Goal: Task Accomplishment & Management: Complete application form

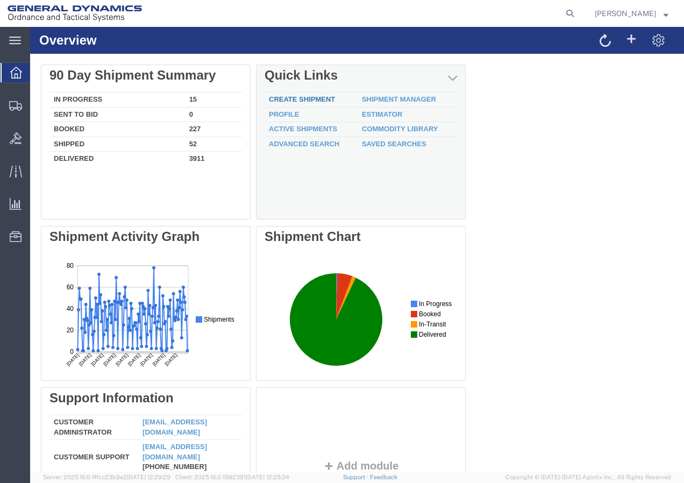
click at [298, 96] on link "Create Shipment" at bounding box center [302, 99] width 66 height 8
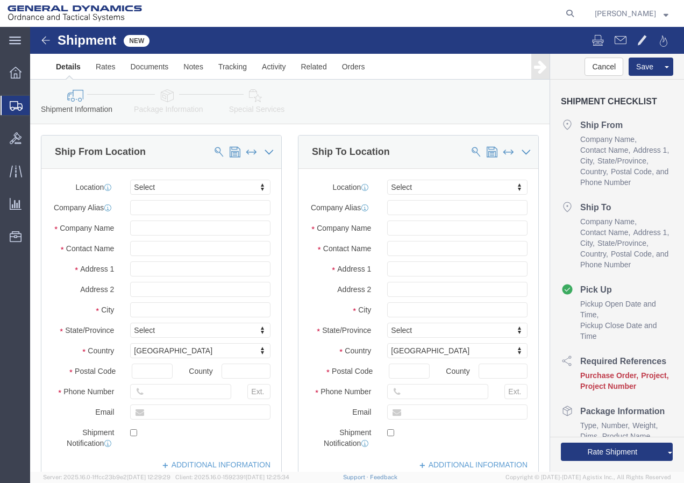
select select
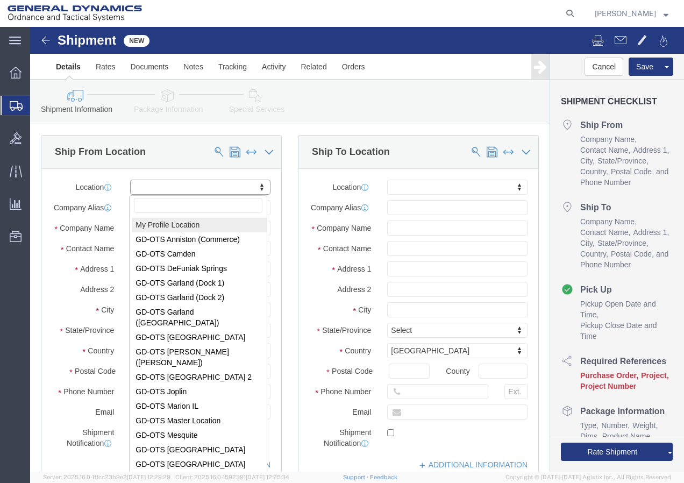
select select "MYPROFILE"
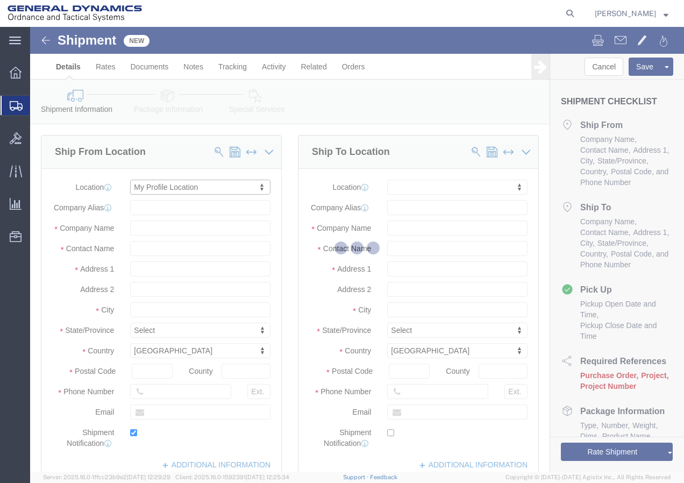
type input "General Dynamics - OTS"
type input "[PERSON_NAME]"
type input "[STREET_ADDRESS]"
type input "SACO"
type input "04072"
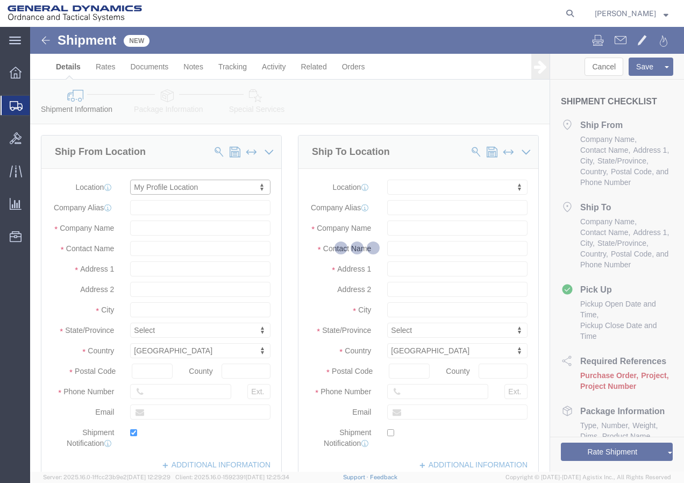
type input "[PHONE_NUMBER]"
type input "[PERSON_NAME][EMAIL_ADDRESS][PERSON_NAME][DOMAIN_NAME]"
checkbox input "true"
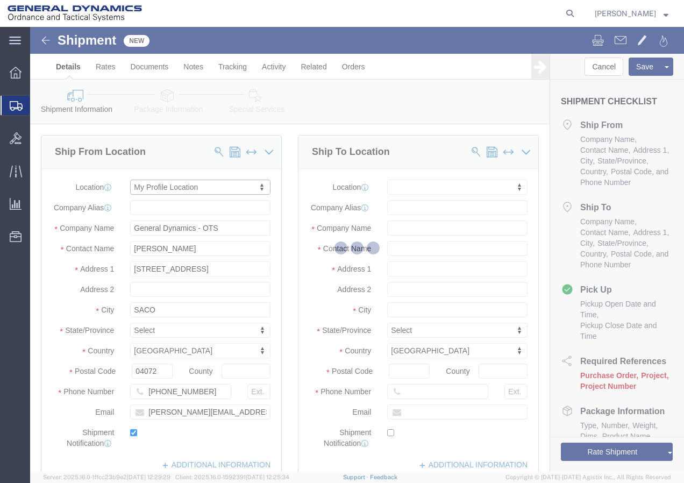
select select "ME"
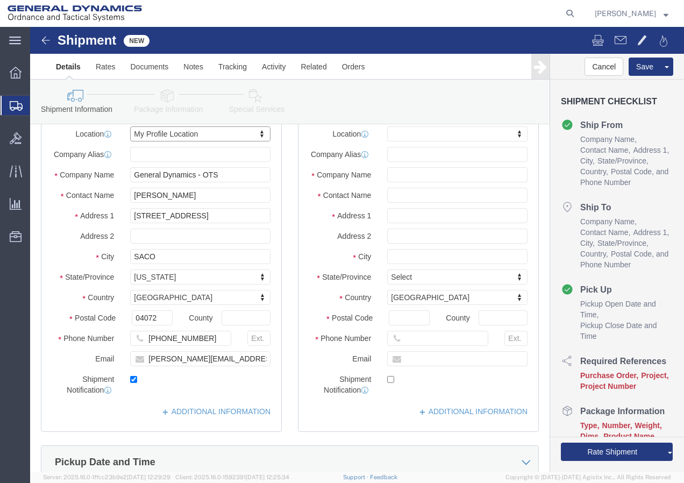
scroll to position [54, 0]
click input "text"
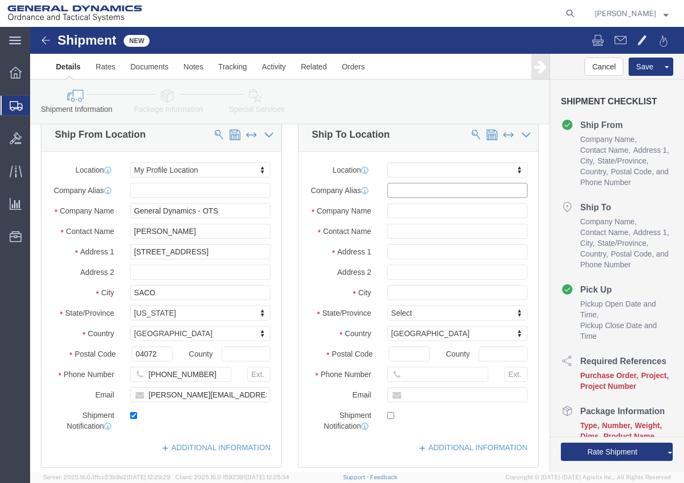
scroll to position [0, 0]
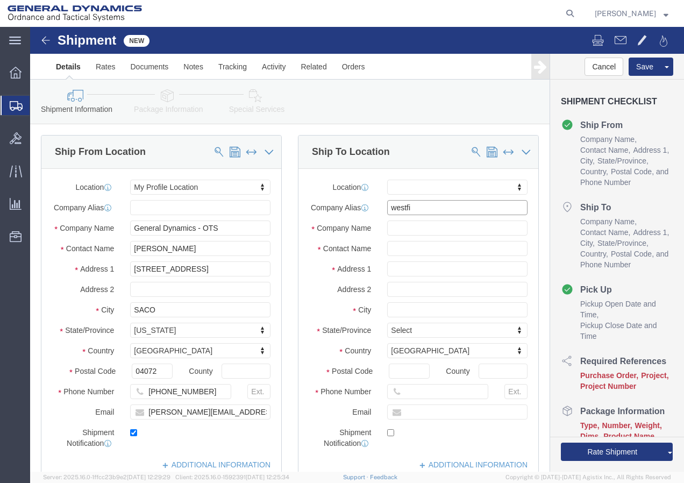
type input "westfie"
click input "westfie"
click input "text"
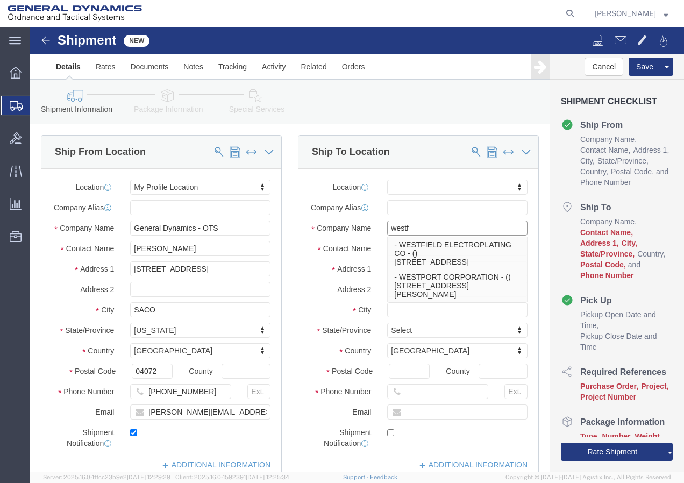
type input "westfi"
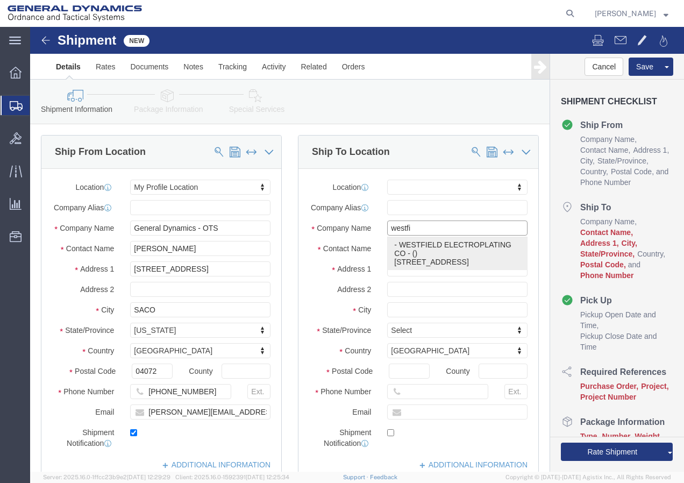
click p "- WESTFIELD ELECTROPLATING CO - () [STREET_ADDRESS]"
select select
type input "WESTFIELD ELECTROPLATING CO"
type input "[STREET_ADDRESS]"
type input "[GEOGRAPHIC_DATA]"
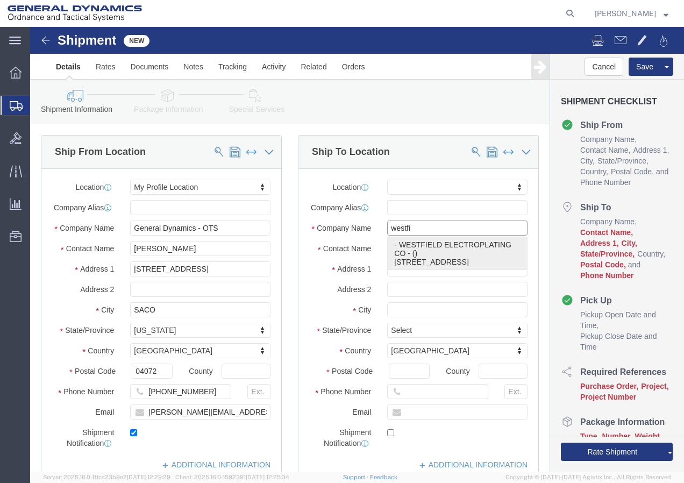
type input "01085-1690"
type input "4135683716"
select select "MA"
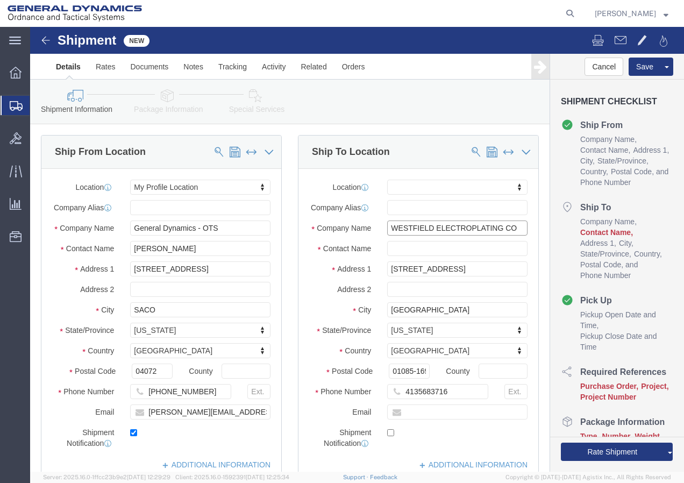
type input "WESTFIELD ELECTROPLATING CO"
drag, startPoint x: 383, startPoint y: 356, endPoint x: 411, endPoint y: 360, distance: 28.7
click div "Postal Code 01085-1690 County"
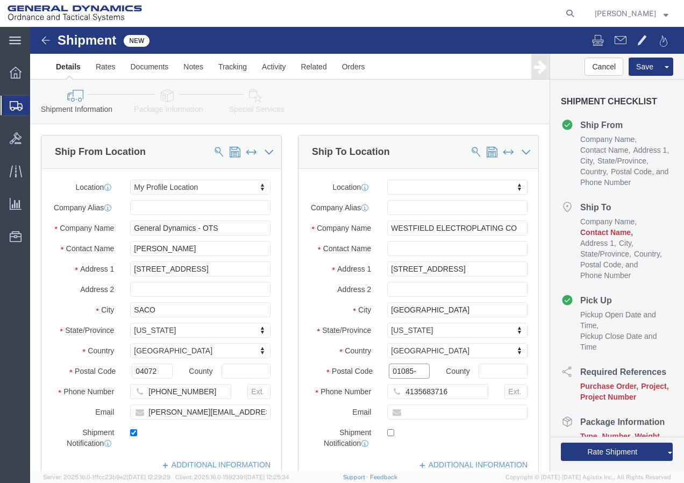
type input "01085-"
select select
click input "text"
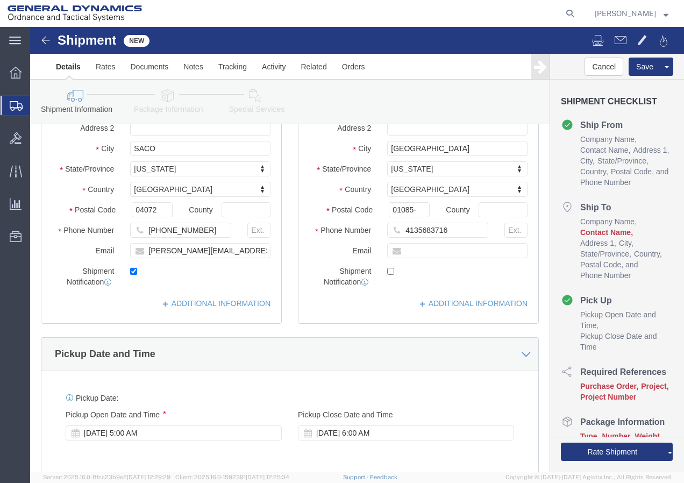
scroll to position [215, 0]
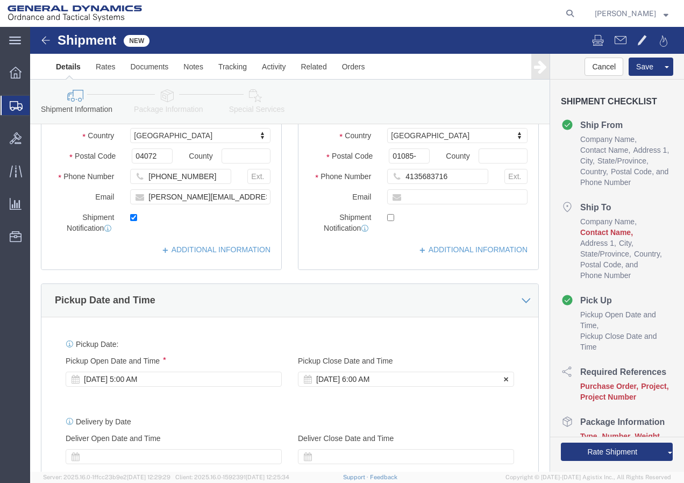
click div "[DATE] 6:00 AM"
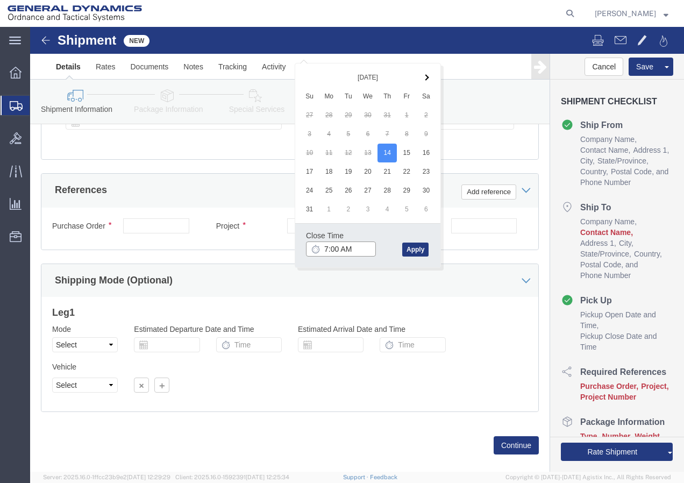
click input "7:00 AM"
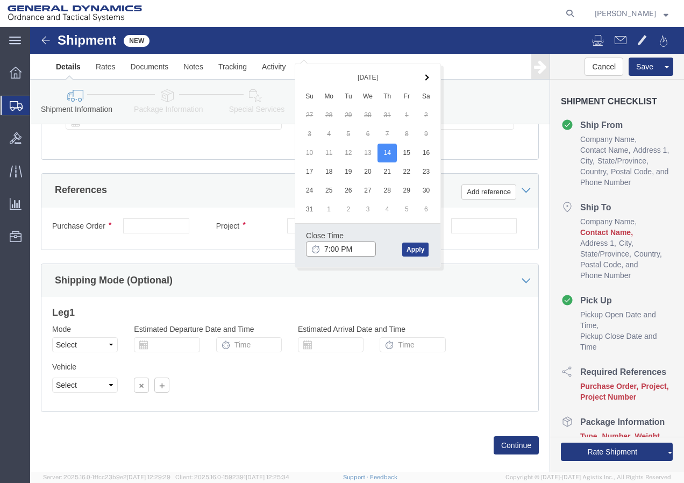
type input "7:00 PM"
click button "Apply"
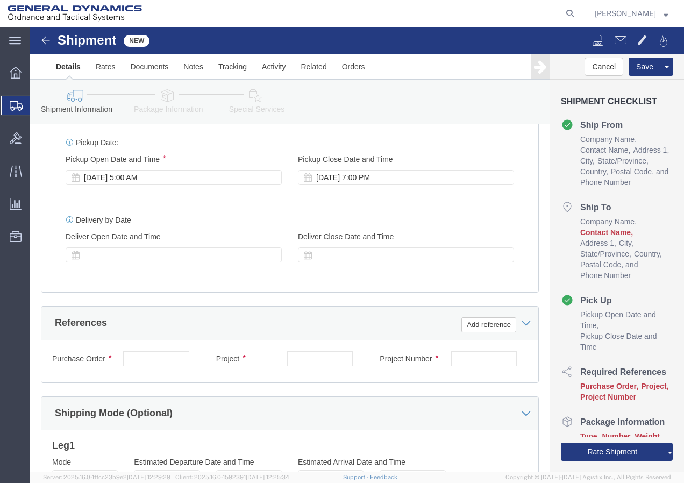
scroll to position [442, 0]
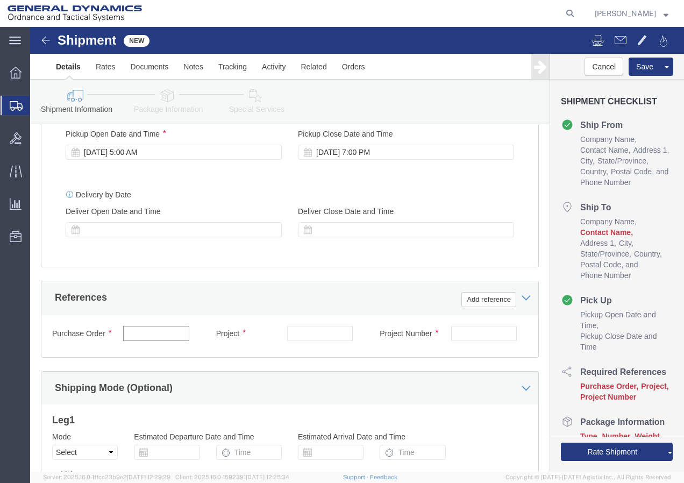
click input "text"
type input "1325381 21100298 3000 3002"
click div "Project"
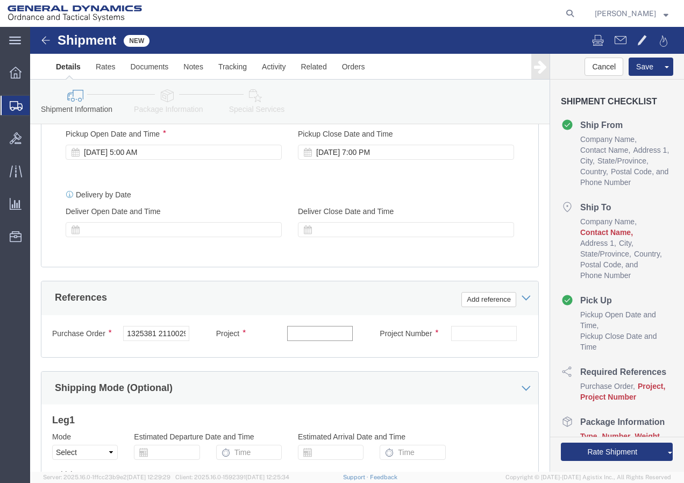
click input "text"
type input "1325381 21100298 3000 3002"
click input "text"
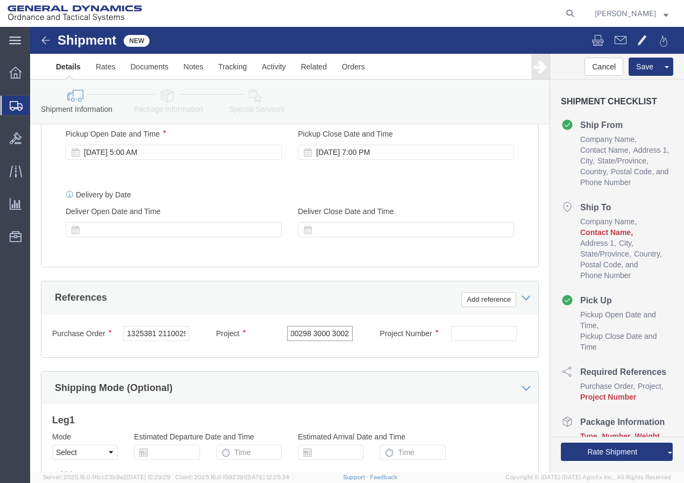
drag, startPoint x: 259, startPoint y: 316, endPoint x: 341, endPoint y: 324, distance: 83.1
click div "Purchase Order 1325381 21100298 3000 3002 Project 1325381 21100298 3000 3002 Pr…"
click input "text"
paste input "1325381 21100298 3000 3002"
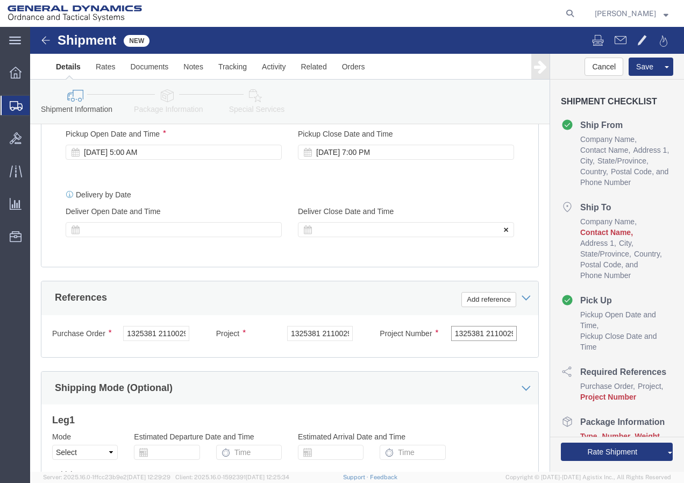
scroll to position [0, 45]
type input "1325381 21100298 3000 3002"
click input "1325381 21100298 3000 3002"
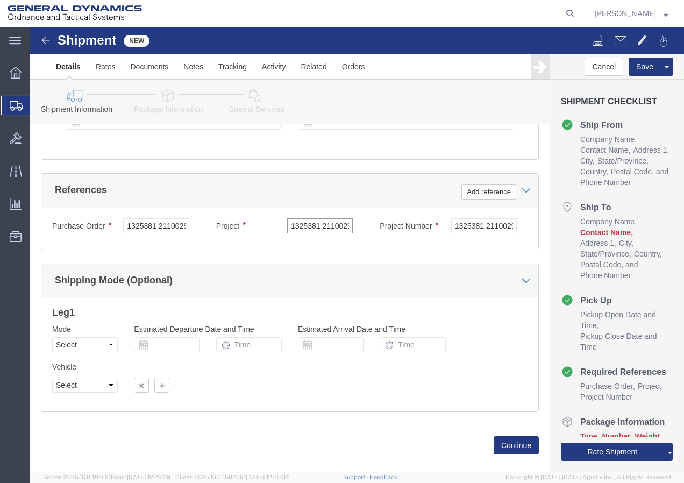
scroll to position [574, 0]
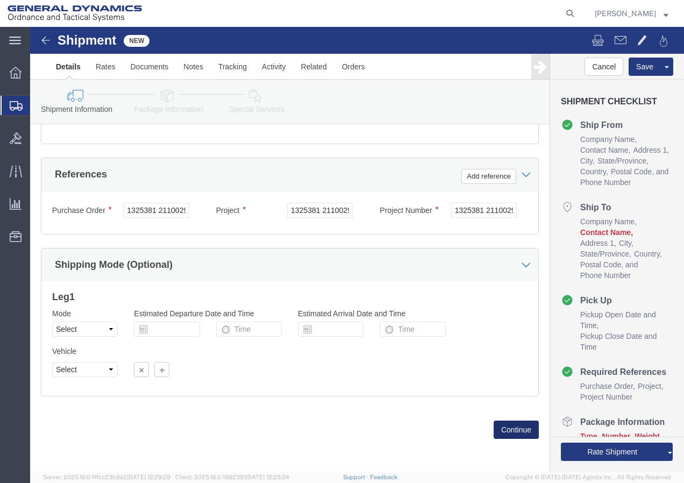
click button "Continue"
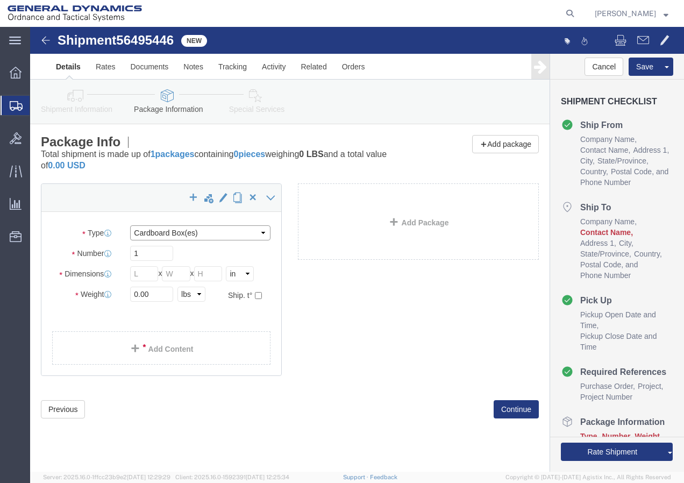
click select "Select Bale(s) Basket(s) Bolt(s) Bottle(s) Buckets Bulk Bundle(s) Can(s) Cardbo…"
select select "CRAT"
click select "Select Bale(s) Basket(s) Bolt(s) Bottle(s) Buckets Bulk Bundle(s) Can(s) Cardbo…"
drag, startPoint x: 124, startPoint y: 225, endPoint x: 89, endPoint y: 239, distance: 37.6
click div "Package Type Select Bale(s) Basket(s) Bolt(s) Bottle(s) Buckets Bulk Bundle(s) …"
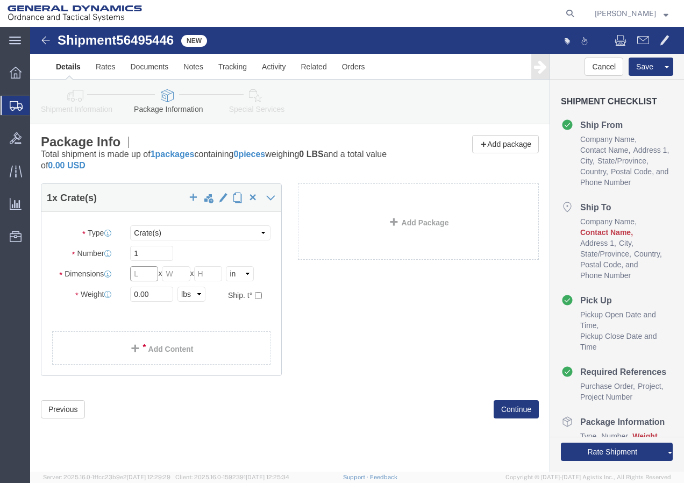
click input "text"
type input "49"
click input "text"
type input "46"
click input "text"
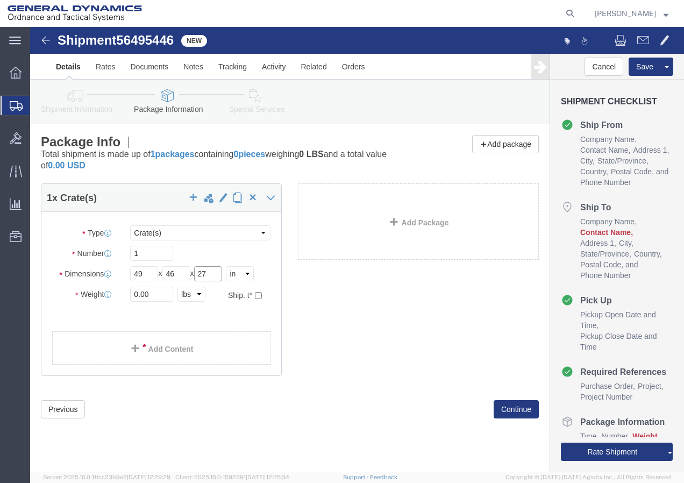
type input "27"
drag, startPoint x: 134, startPoint y: 270, endPoint x: 66, endPoint y: 272, distance: 68.8
click div "Weight 0.00 Select kgs lbs Ship. t°"
type input "249"
click link "Add Content"
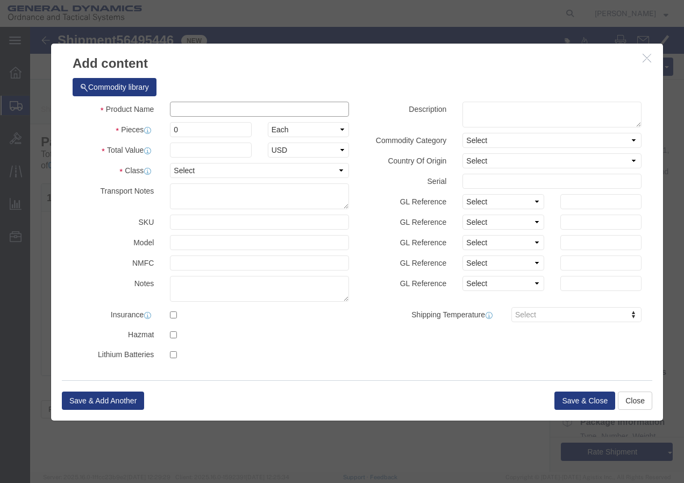
click input "text"
type input "GUN PARTS"
select select "US"
drag, startPoint x: 176, startPoint y: 106, endPoint x: 111, endPoint y: 110, distance: 64.6
click div "Pieces 0 Select Bag Barrels 100Board Feet Bottle Box Blister Pack Carats Can Ca…"
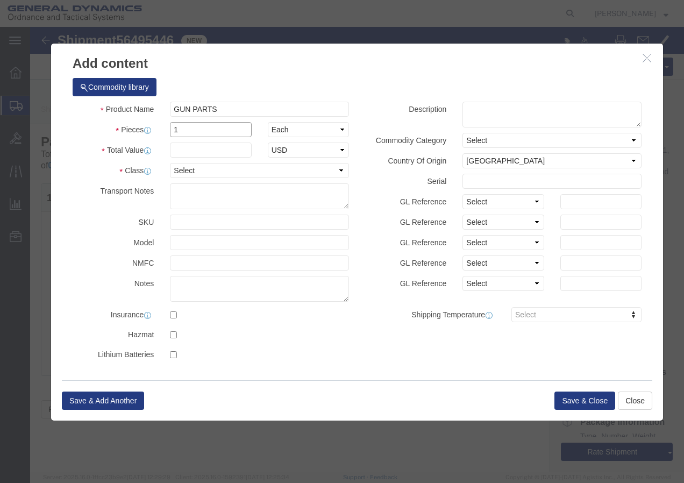
type input "1"
click input "text"
type input "1"
click select "Select 50 55 60 65 70 85 92.5 100 125 175 250 300 400"
select select "125"
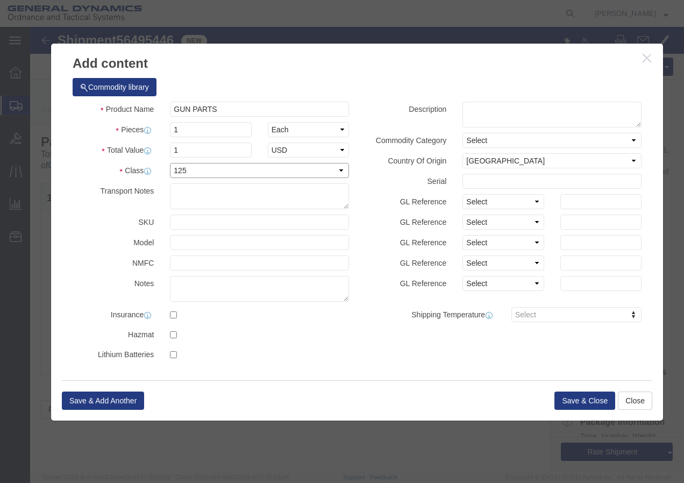
click select "Select 50 55 60 65 70 85 92.5 100 125 175 250 300 400"
click button "Save & Close"
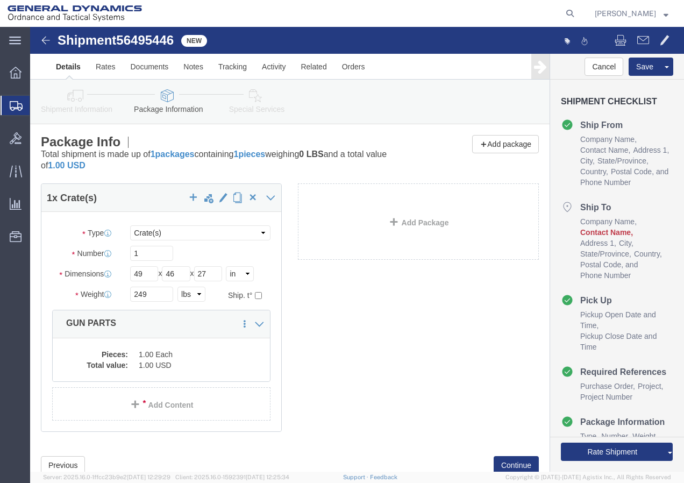
scroll to position [35, 0]
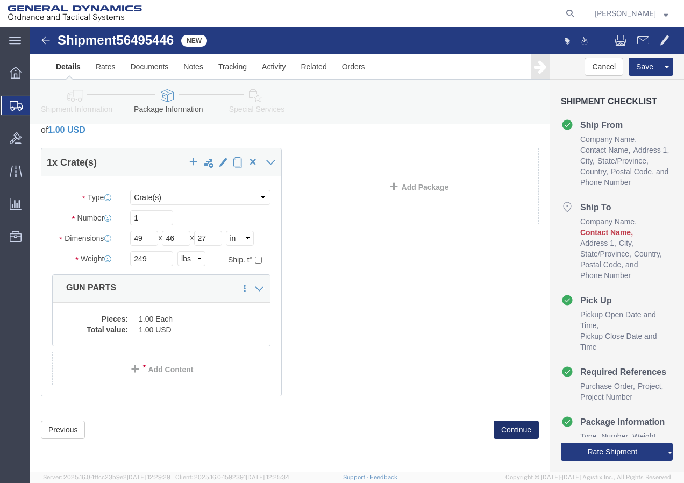
click button "Continue"
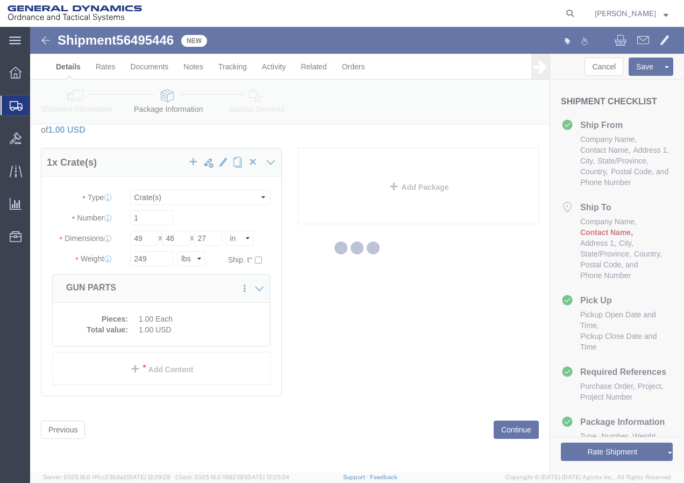
select select
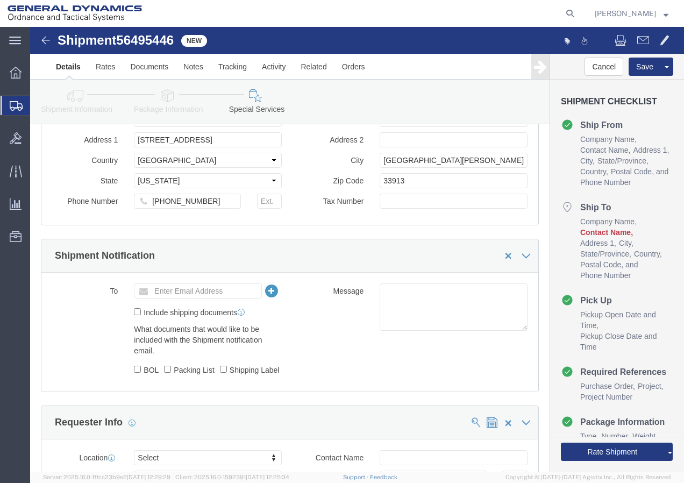
scroll to position [747, 0]
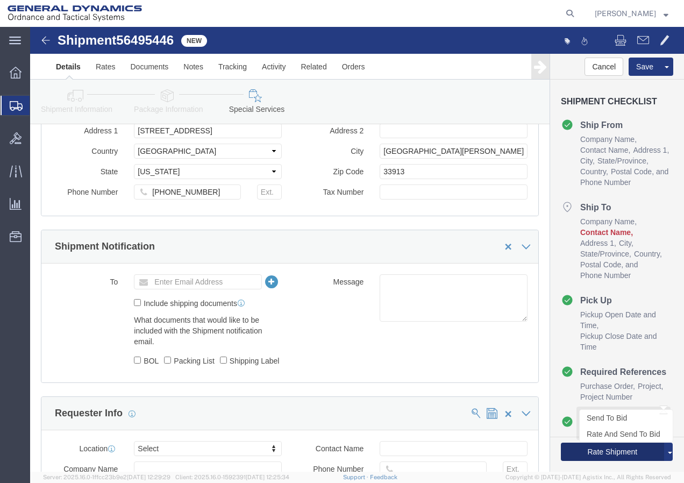
click button "Rate Shipment"
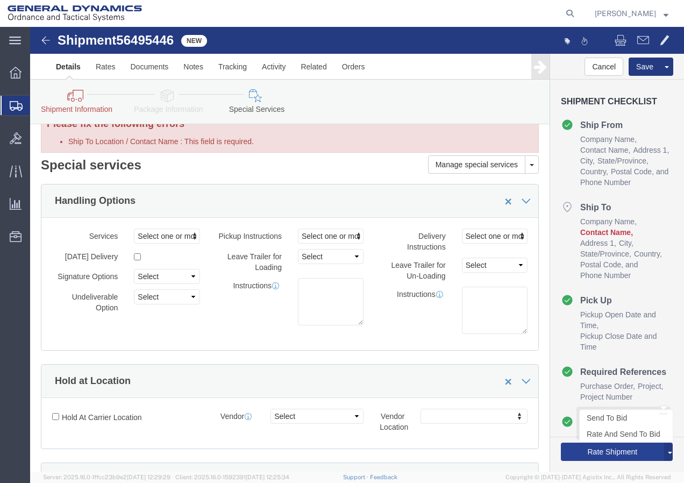
scroll to position [0, 0]
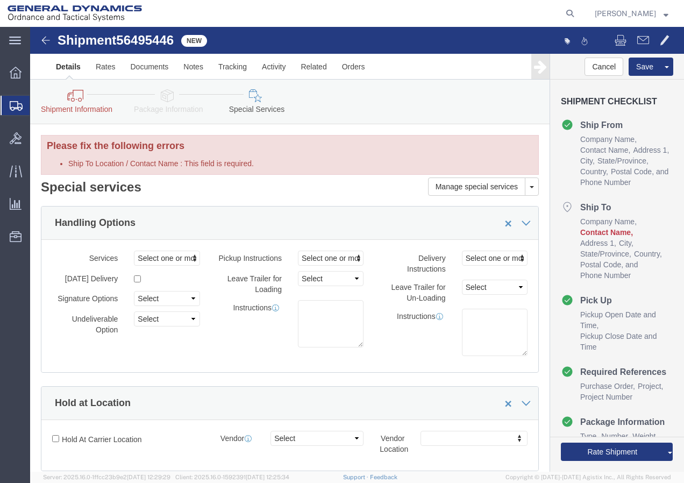
click icon
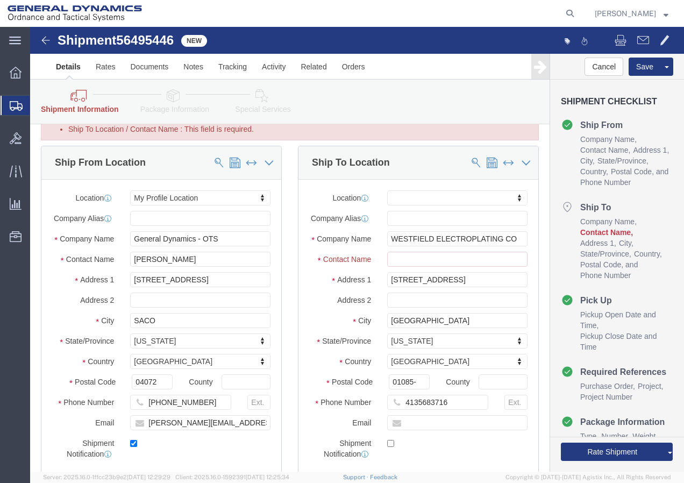
scroll to position [54, 0]
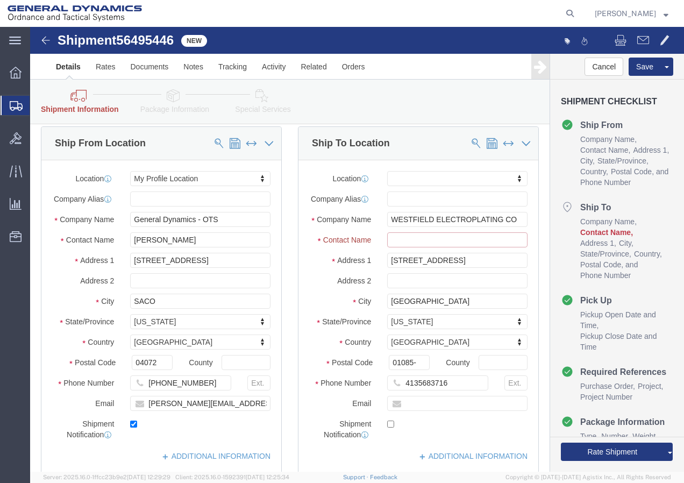
click input "Ship To Location / Contact Name : This field is required."
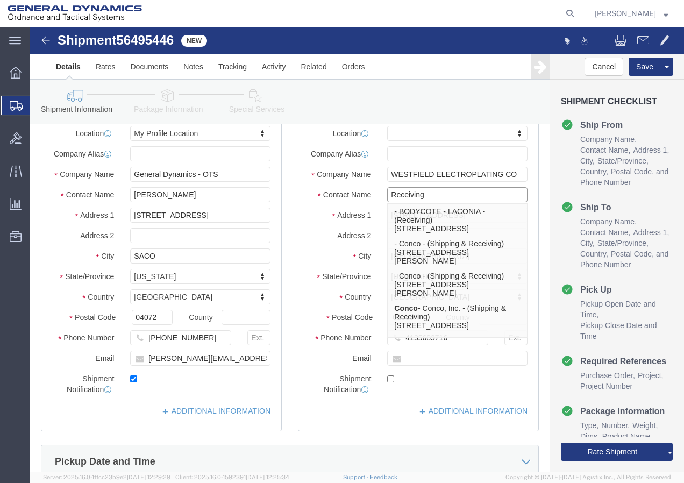
click input "Receiving"
type input "Receiving"
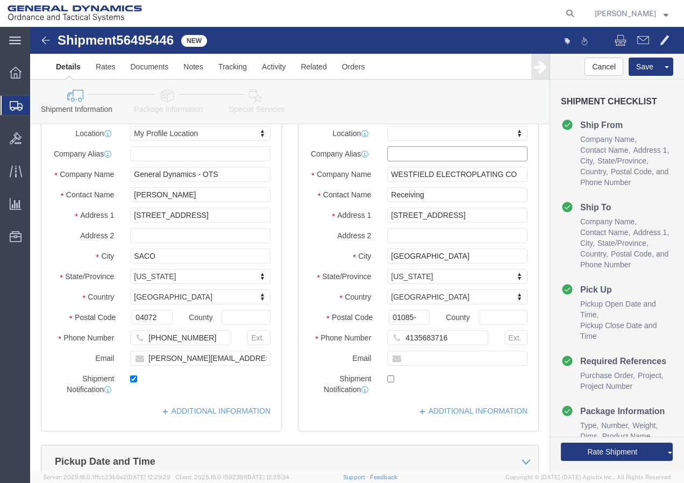
click input "text"
click button "Rate Shipment"
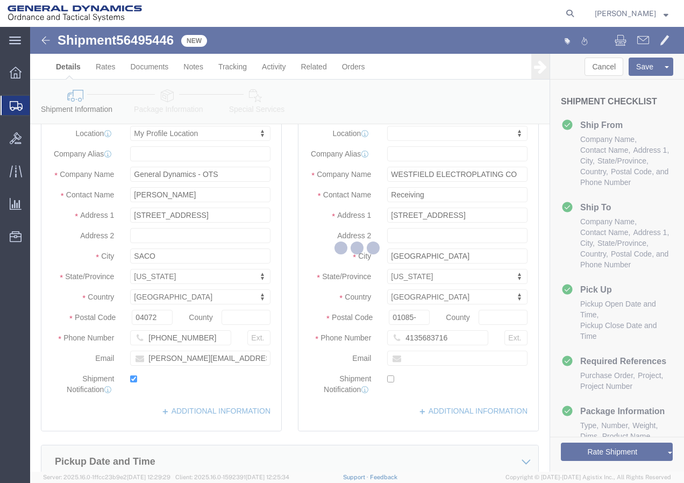
select select "15180"
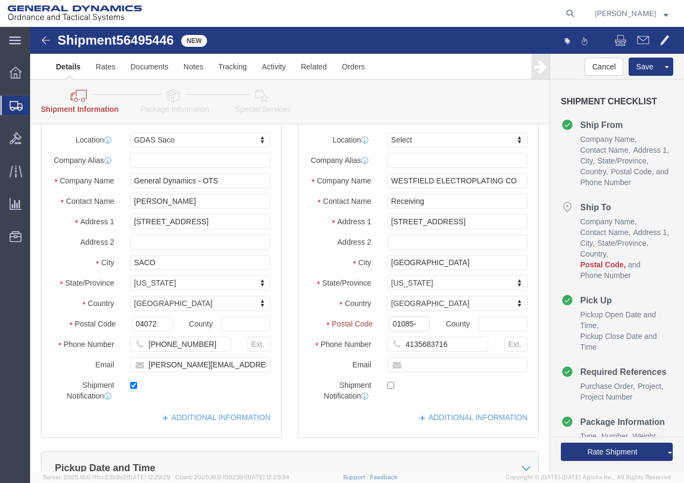
scroll to position [108, 0]
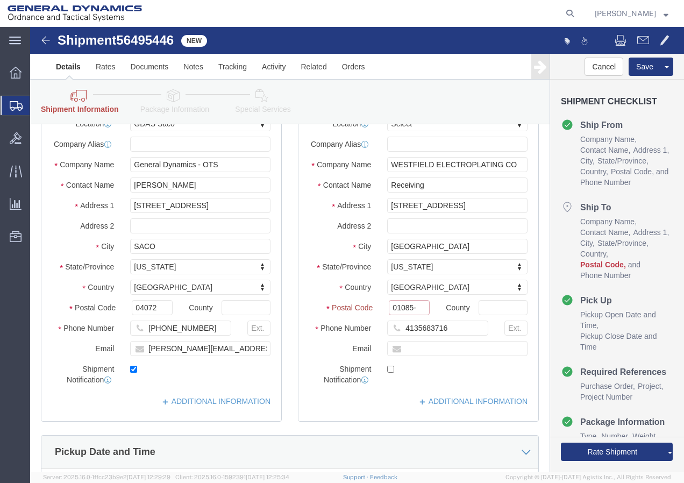
drag, startPoint x: 386, startPoint y: 290, endPoint x: 345, endPoint y: 291, distance: 41.4
click div "Postal Code 01085- A valid Zipcode is required for all US destination Shipments"
type input "01086"
click input "[STREET_ADDRESS]"
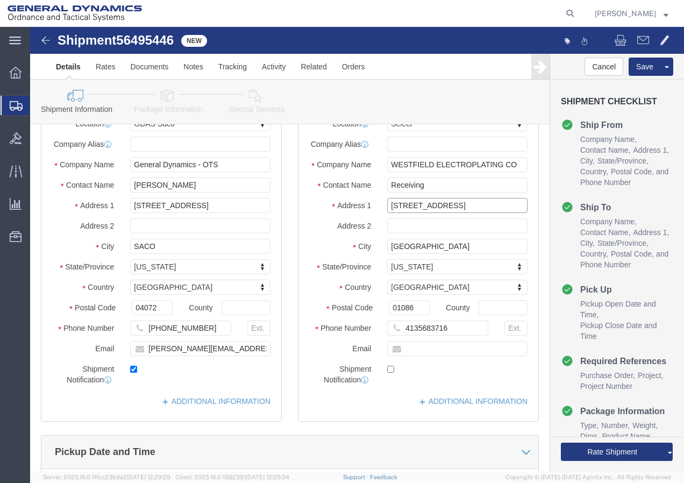
type input "[STREET_ADDRESS]"
click input "text"
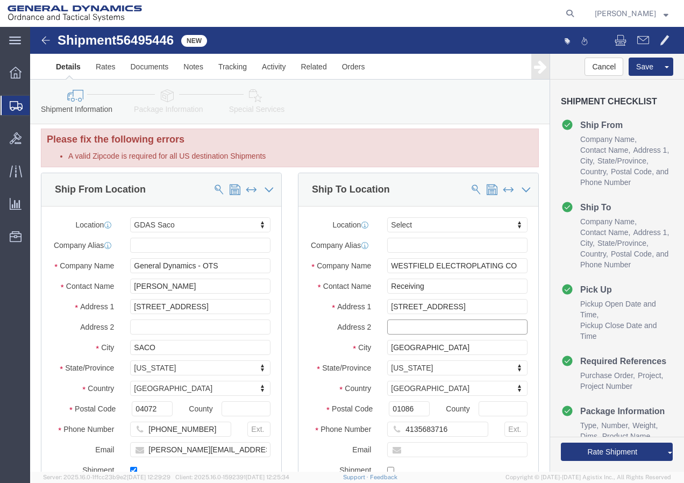
scroll to position [0, 0]
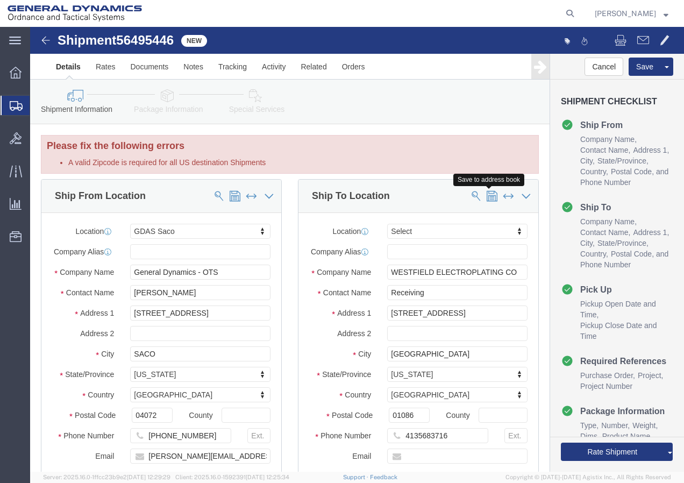
click span
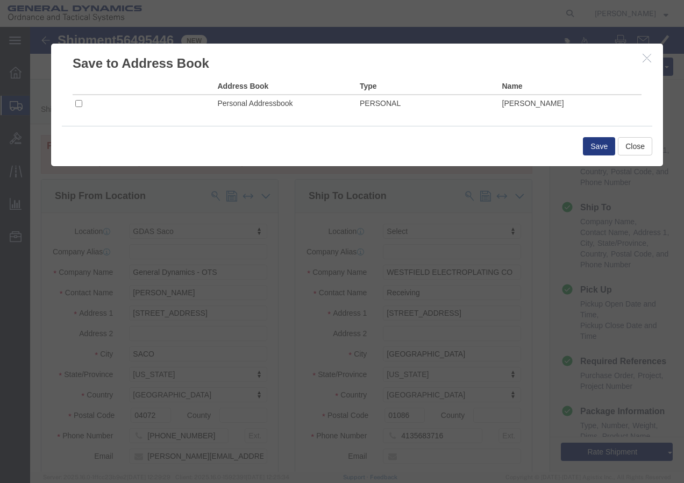
click td
click input "checkbox"
checkbox input "true"
click button "Save"
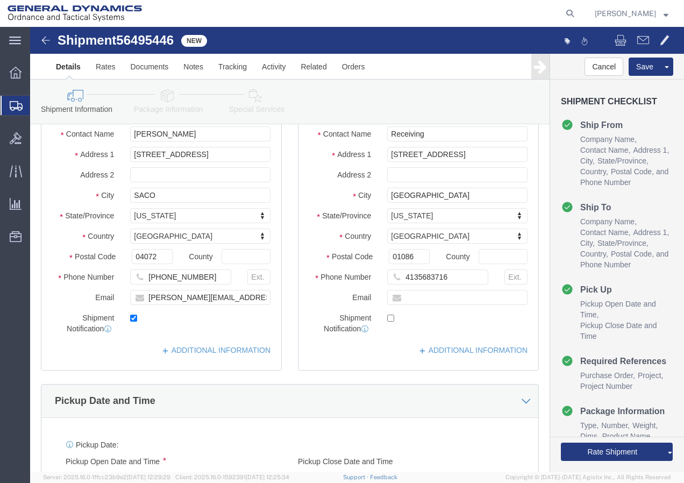
scroll to position [161, 0]
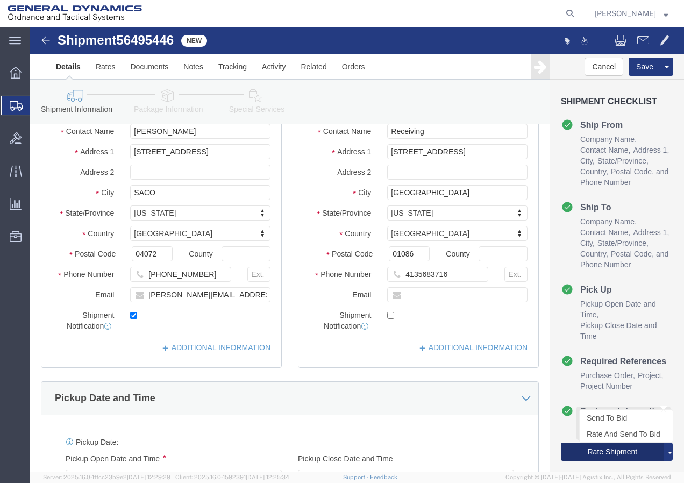
click button "Rate Shipment"
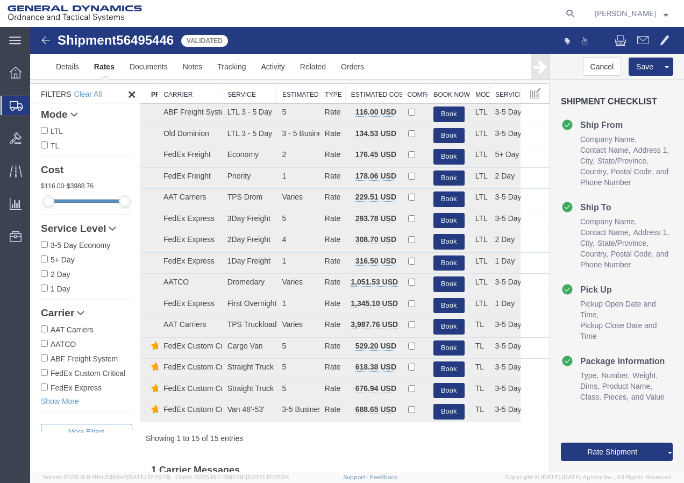
scroll to position [0, 0]
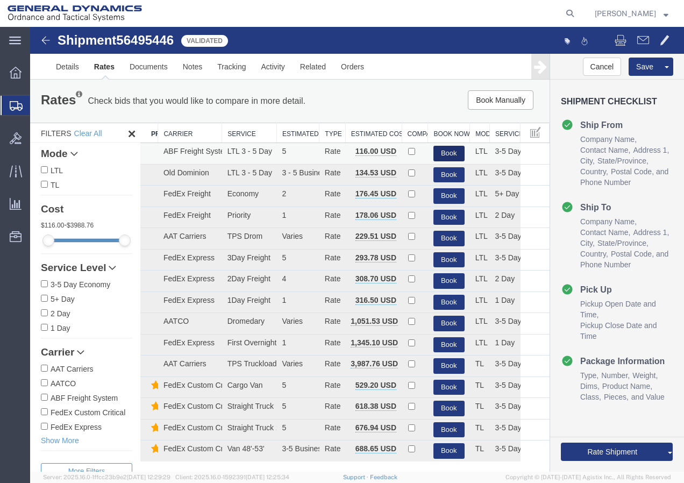
click at [439, 149] on button "Book" at bounding box center [448, 154] width 31 height 16
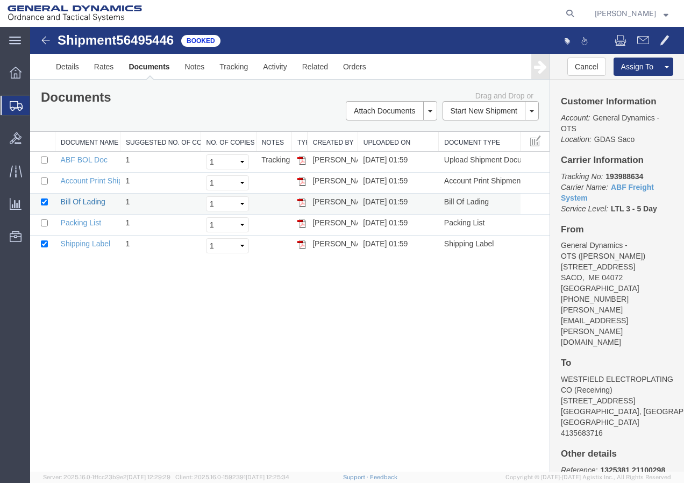
click at [86, 201] on link "Bill Of Lading" at bounding box center [83, 201] width 45 height 9
click at [92, 241] on link "Shipping Label" at bounding box center [86, 243] width 50 height 9
